Goal: Find specific page/section: Find specific page/section

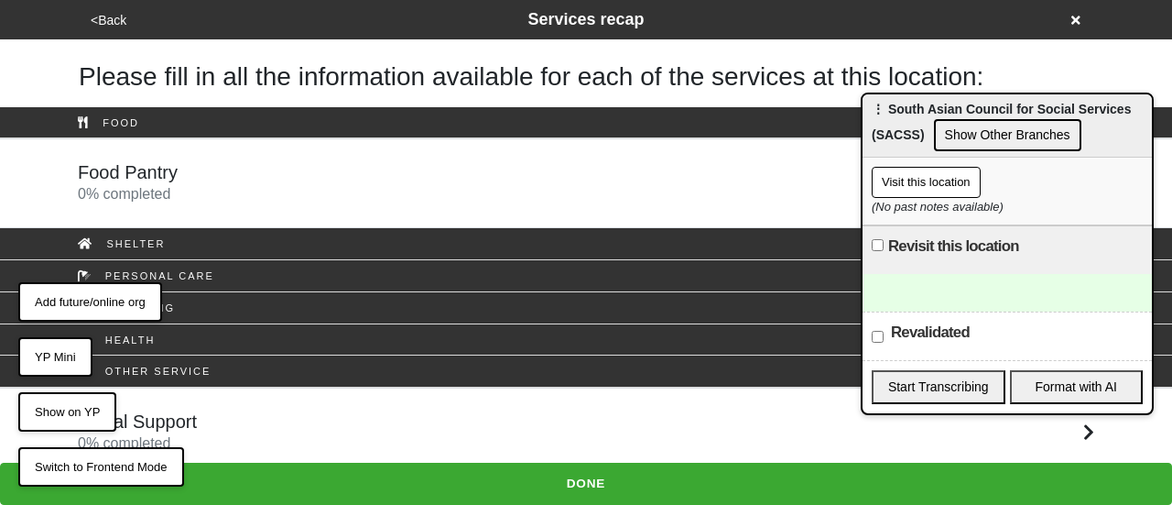
drag, startPoint x: 900, startPoint y: 125, endPoint x: 736, endPoint y: 16, distance: 196.6
click at [863, 94] on div "⋮ South Asian Council for Social Services (SACSS) Show Other Branches" at bounding box center [1007, 125] width 289 height 63
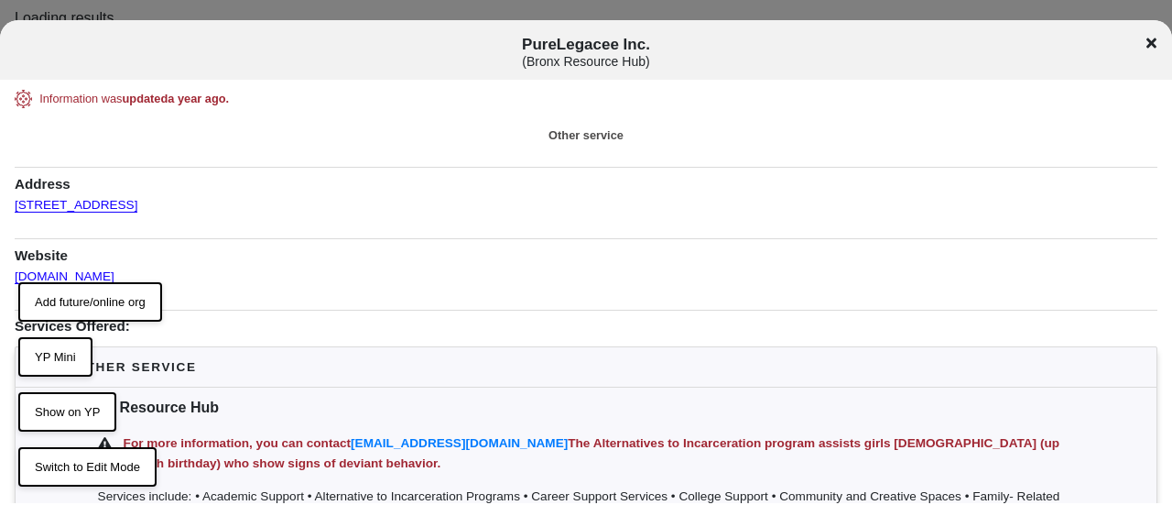
click at [103, 462] on button "Switch to Edit Mode" at bounding box center [87, 467] width 138 height 40
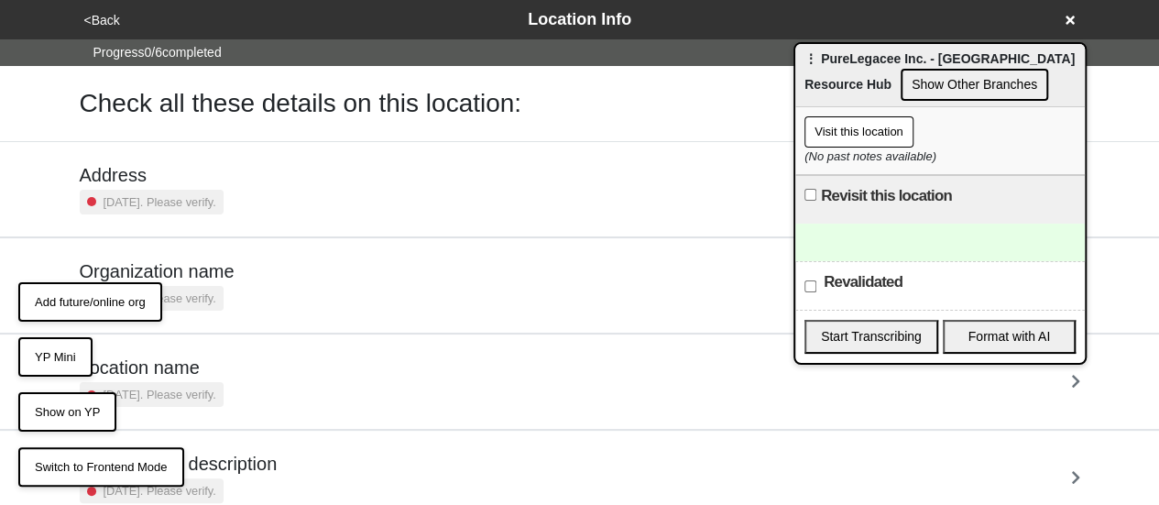
click at [60, 356] on button "YP Mini" at bounding box center [55, 357] width 74 height 40
